Goal: Check status: Check status

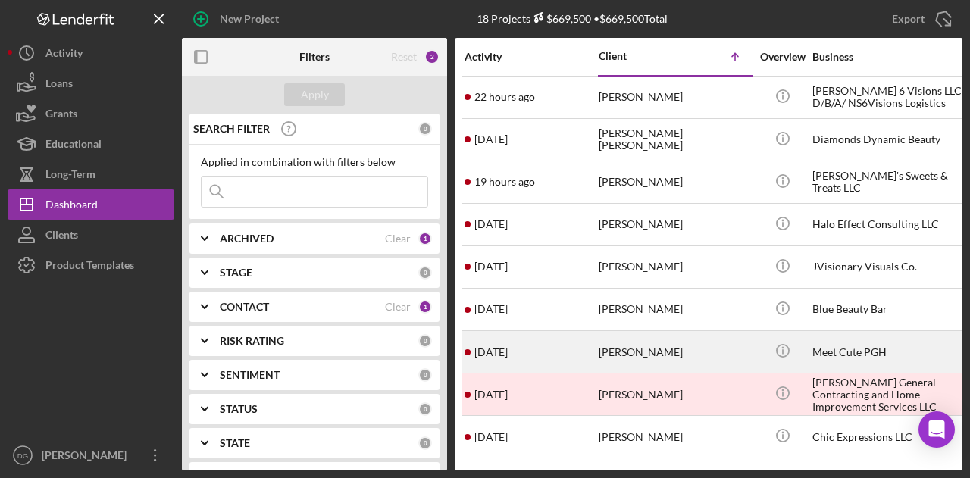
click at [645, 344] on div "[PERSON_NAME]" at bounding box center [673, 352] width 151 height 40
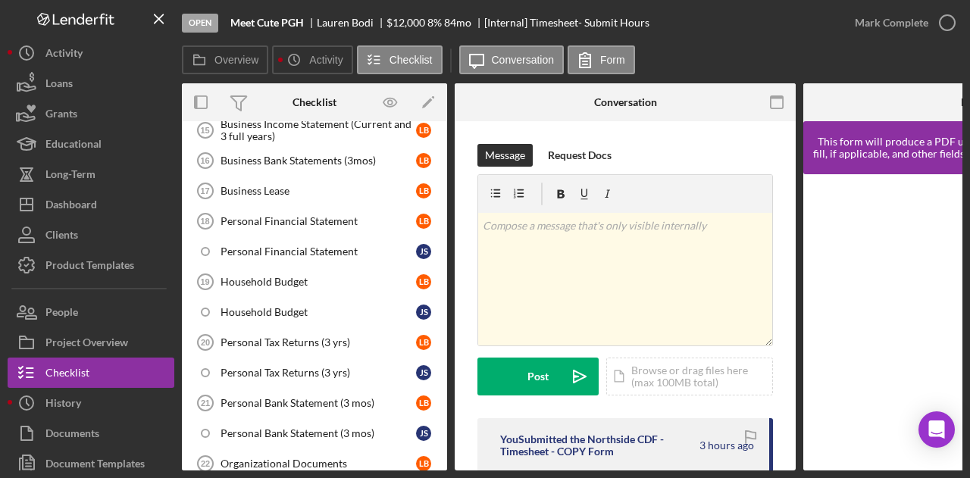
scroll to position [234, 0]
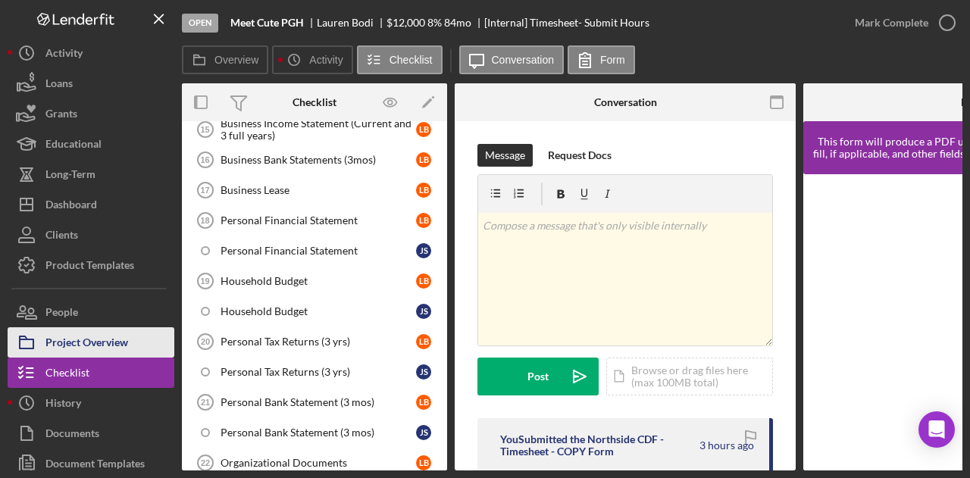
click at [74, 340] on div "Project Overview" at bounding box center [86, 344] width 83 height 34
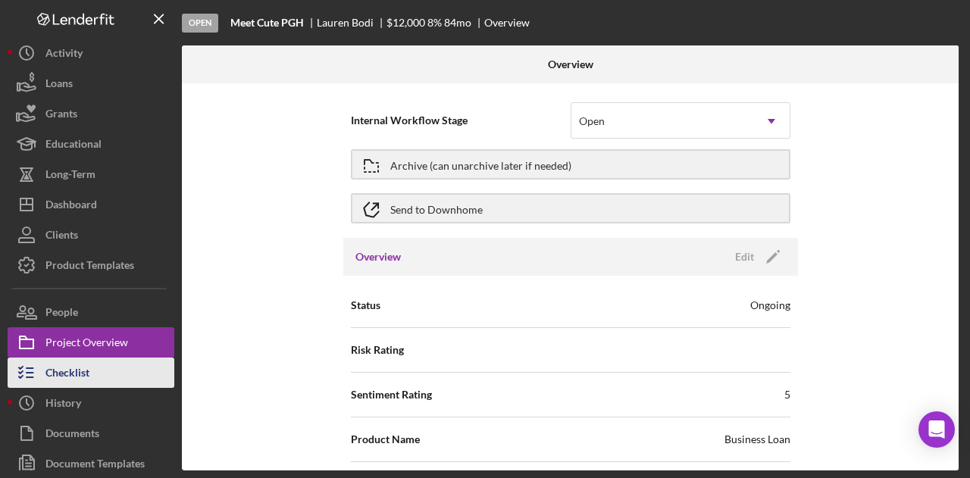
click at [65, 375] on div "Checklist" at bounding box center [67, 375] width 44 height 34
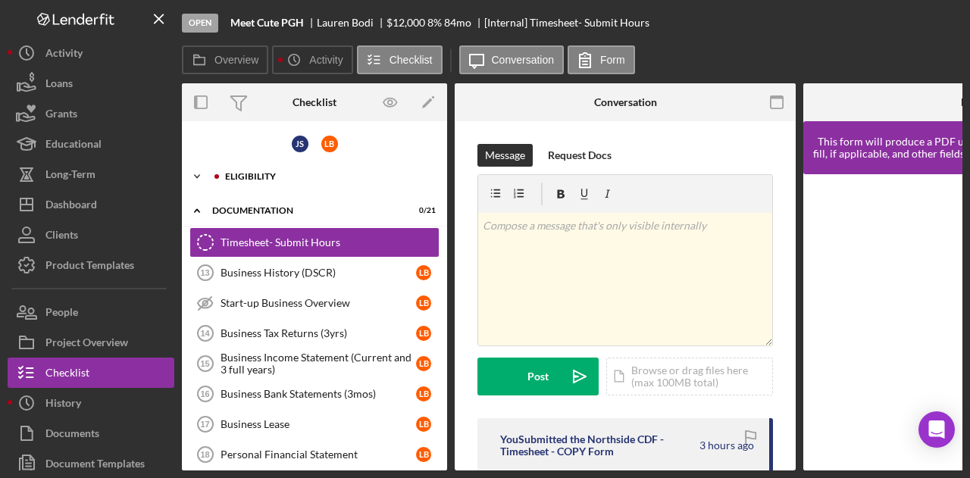
click at [258, 170] on div "Icon/Expander Eligibility 1 / 28" at bounding box center [314, 176] width 265 height 30
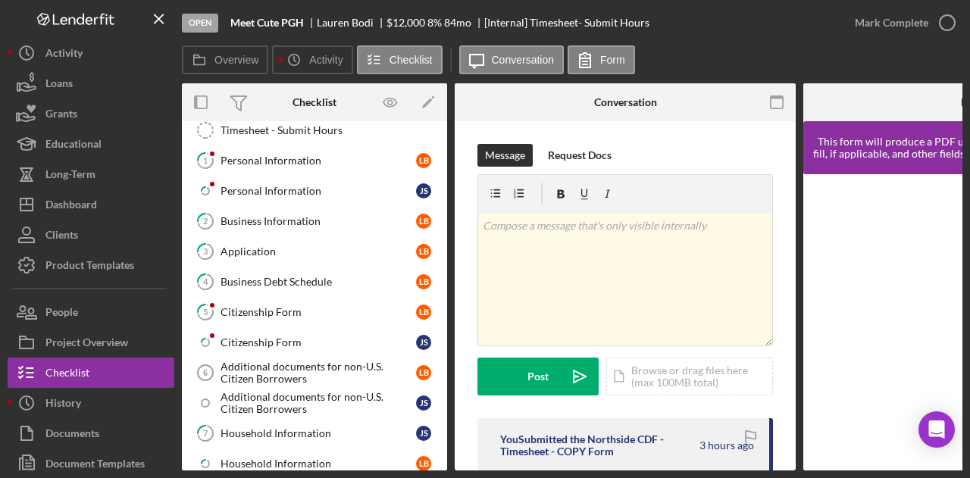
scroll to position [52, 0]
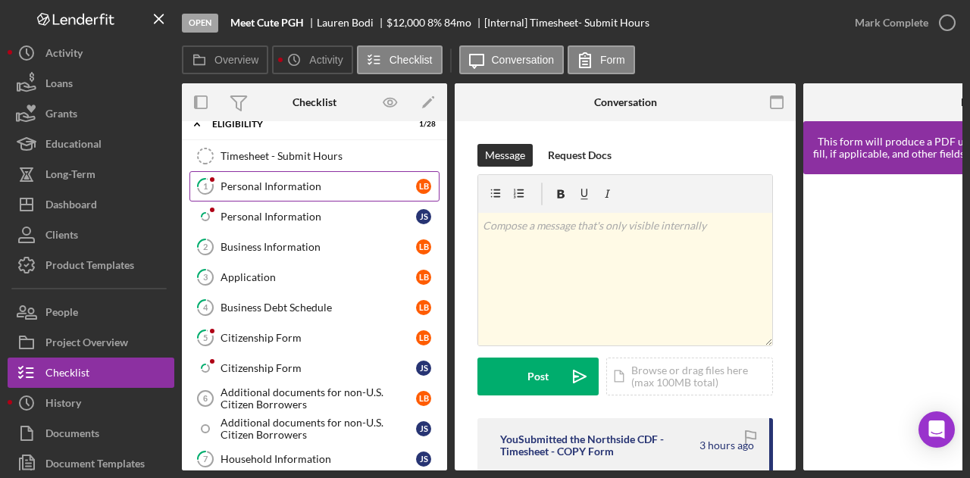
click at [283, 181] on div "Personal Information" at bounding box center [317, 186] width 195 height 12
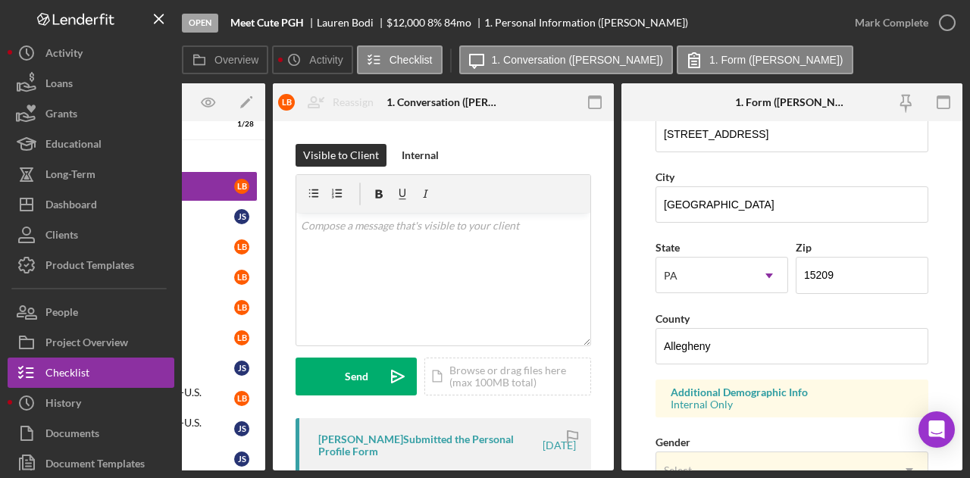
scroll to position [312, 0]
drag, startPoint x: 367, startPoint y: 470, endPoint x: 291, endPoint y: 466, distance: 75.9
click at [291, 466] on div "Overview Internal Workflow Stage Open Icon/Dropdown Arrow Archive (can unarchiv…" at bounding box center [572, 276] width 780 height 387
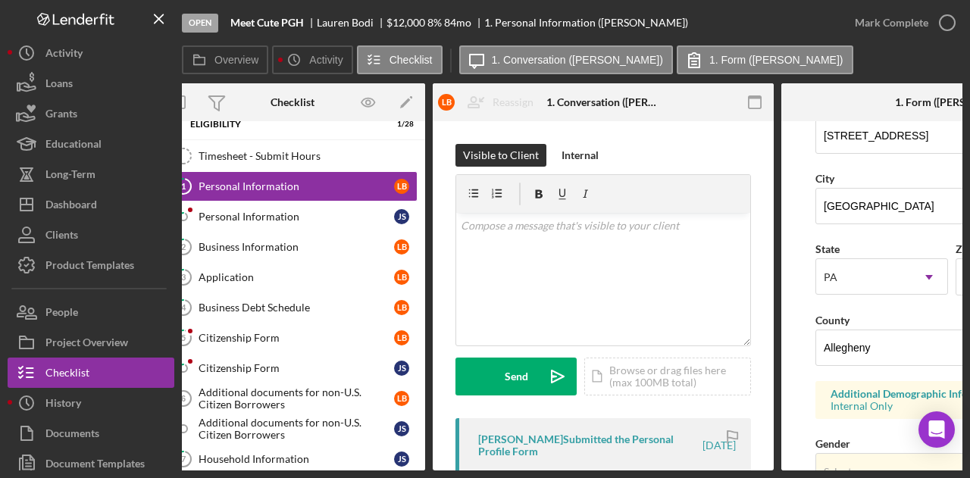
scroll to position [0, 0]
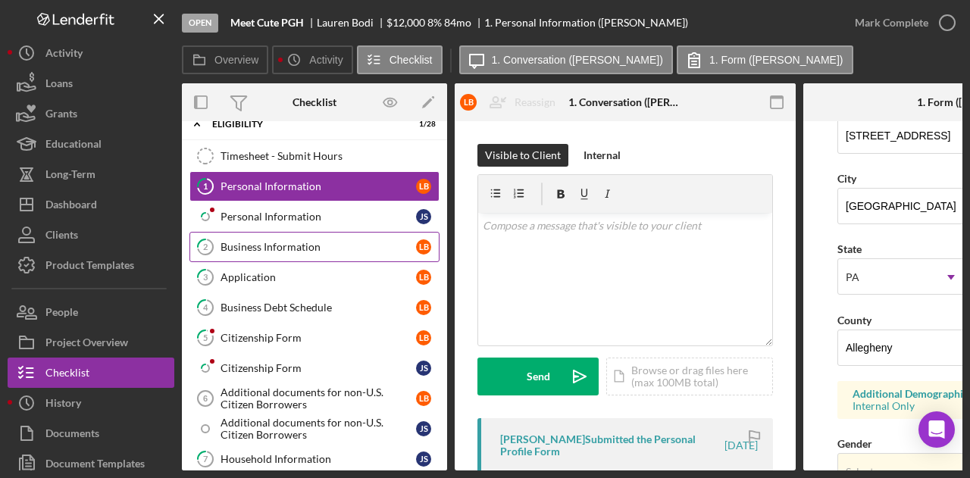
click at [270, 246] on div "Business Information" at bounding box center [317, 247] width 195 height 12
